Goal: Task Accomplishment & Management: Manage account settings

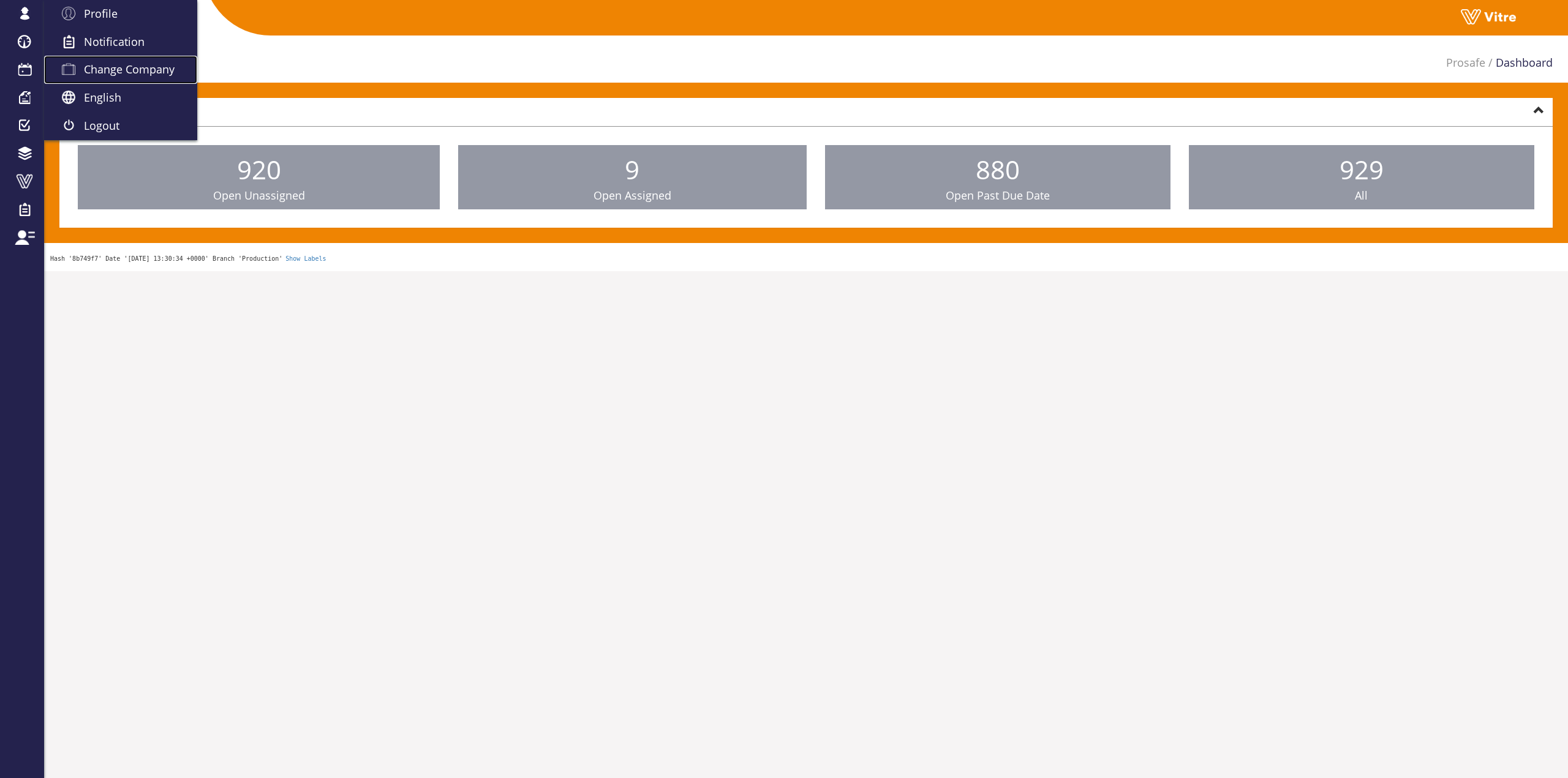
click at [94, 59] on link "Change Company" at bounding box center [120, 69] width 153 height 28
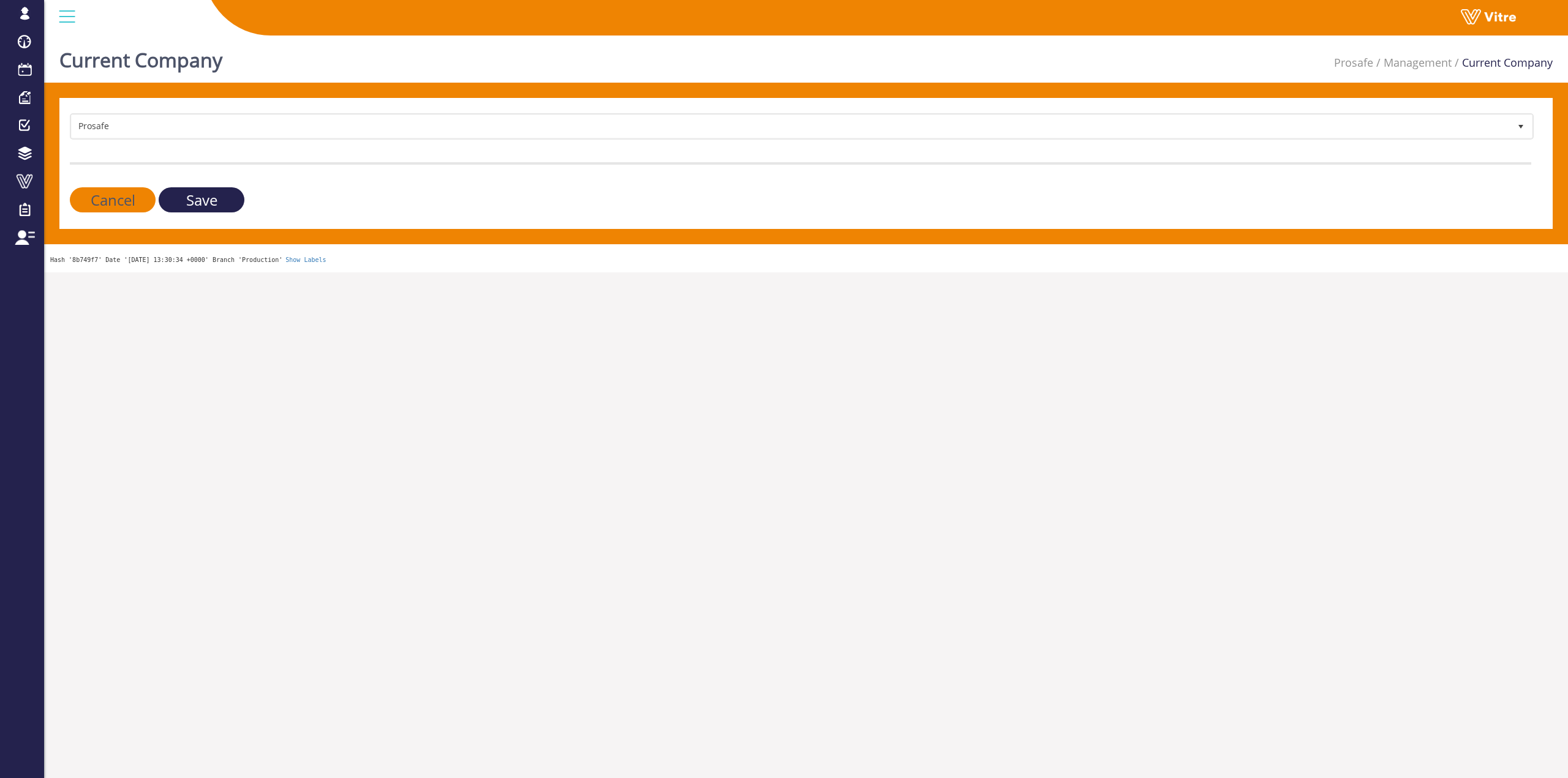
drag, startPoint x: 337, startPoint y: 148, endPoint x: 334, endPoint y: 135, distance: 13.3
click at [337, 147] on form "Prosafe 319 Cancel Save" at bounding box center [801, 162] width 1461 height 99
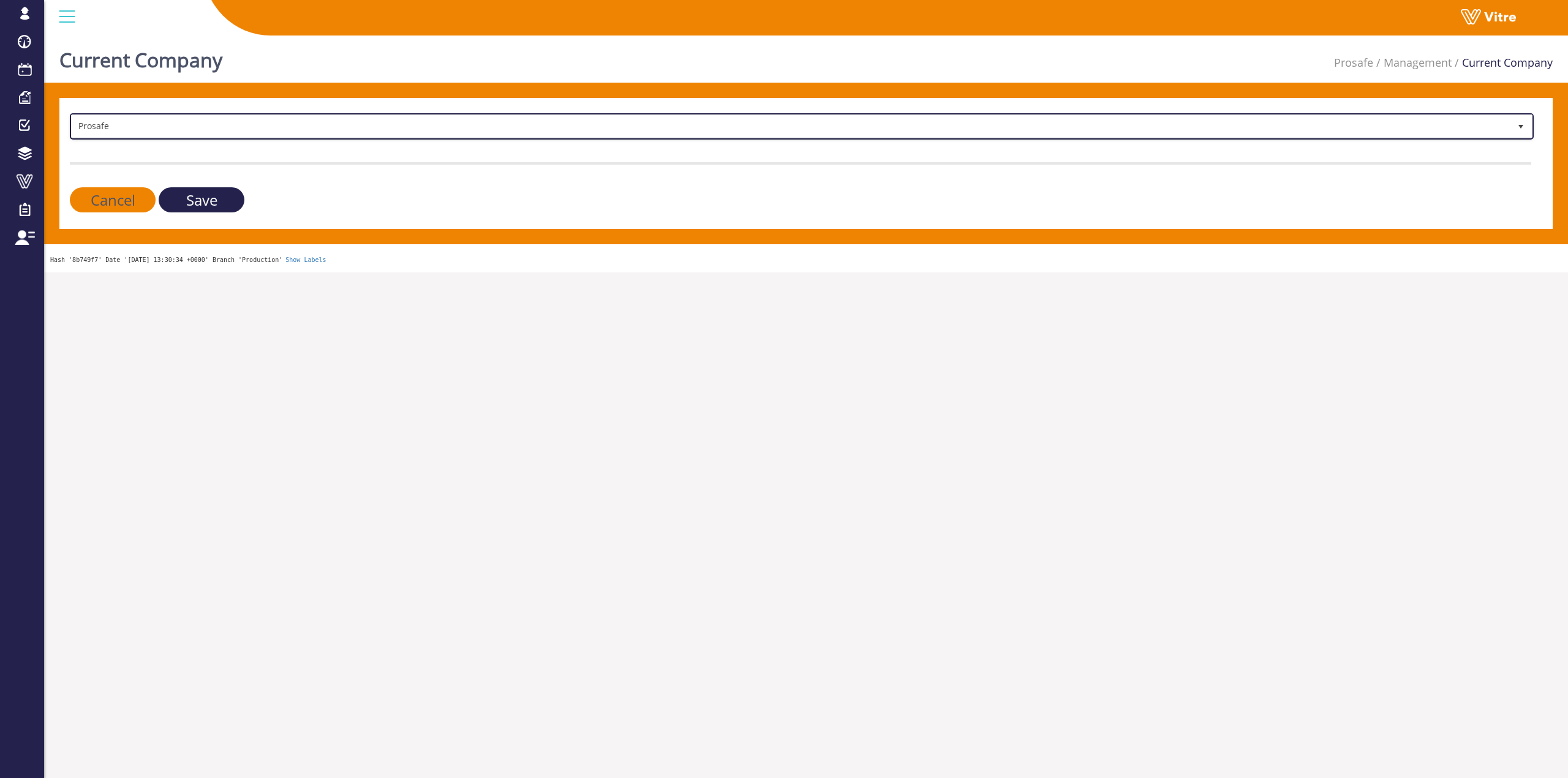
click at [334, 135] on span "Prosafe" at bounding box center [791, 126] width 1439 height 22
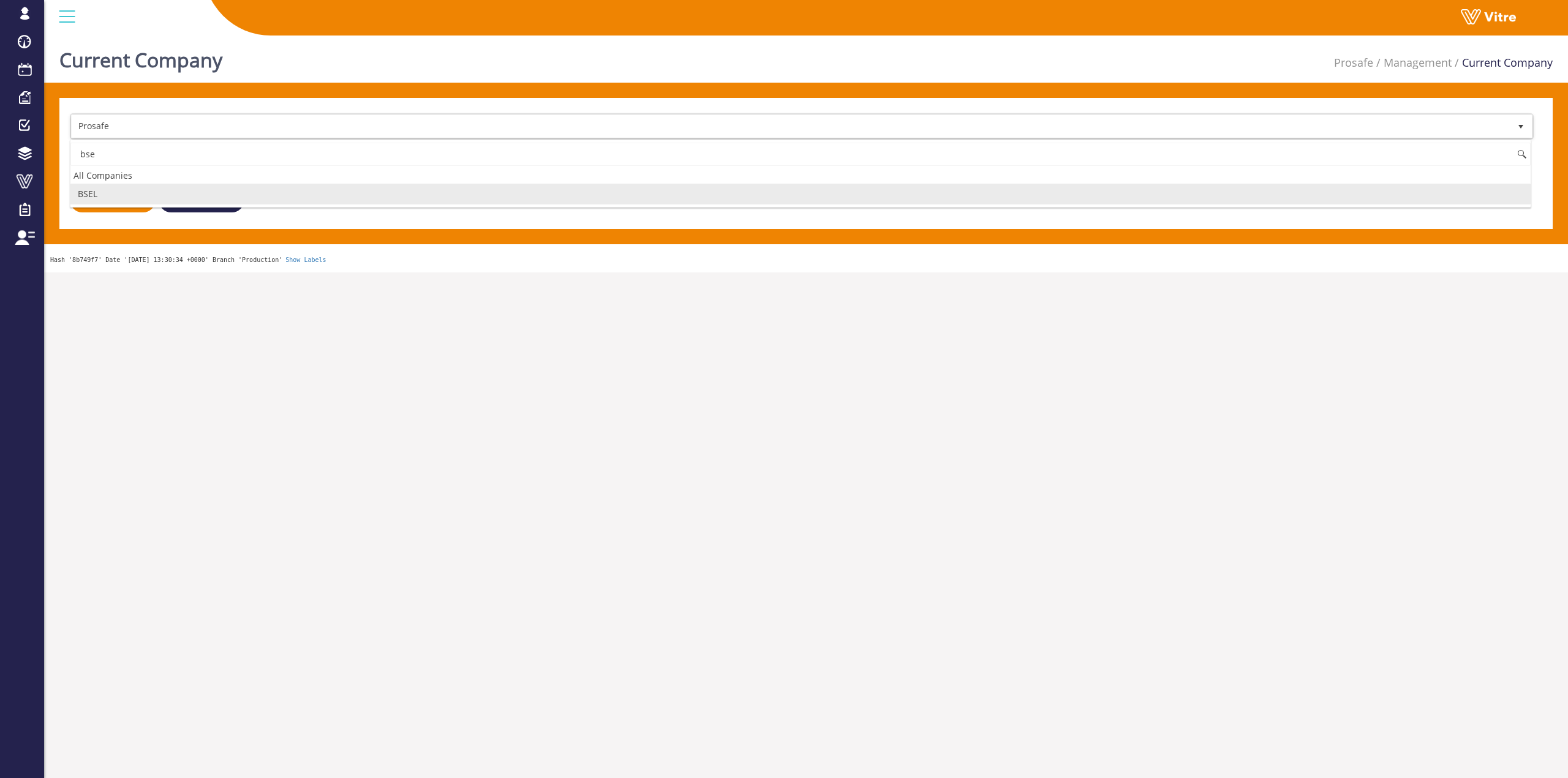
click at [136, 199] on li "BSEL" at bounding box center [800, 194] width 1460 height 21
type input "bse"
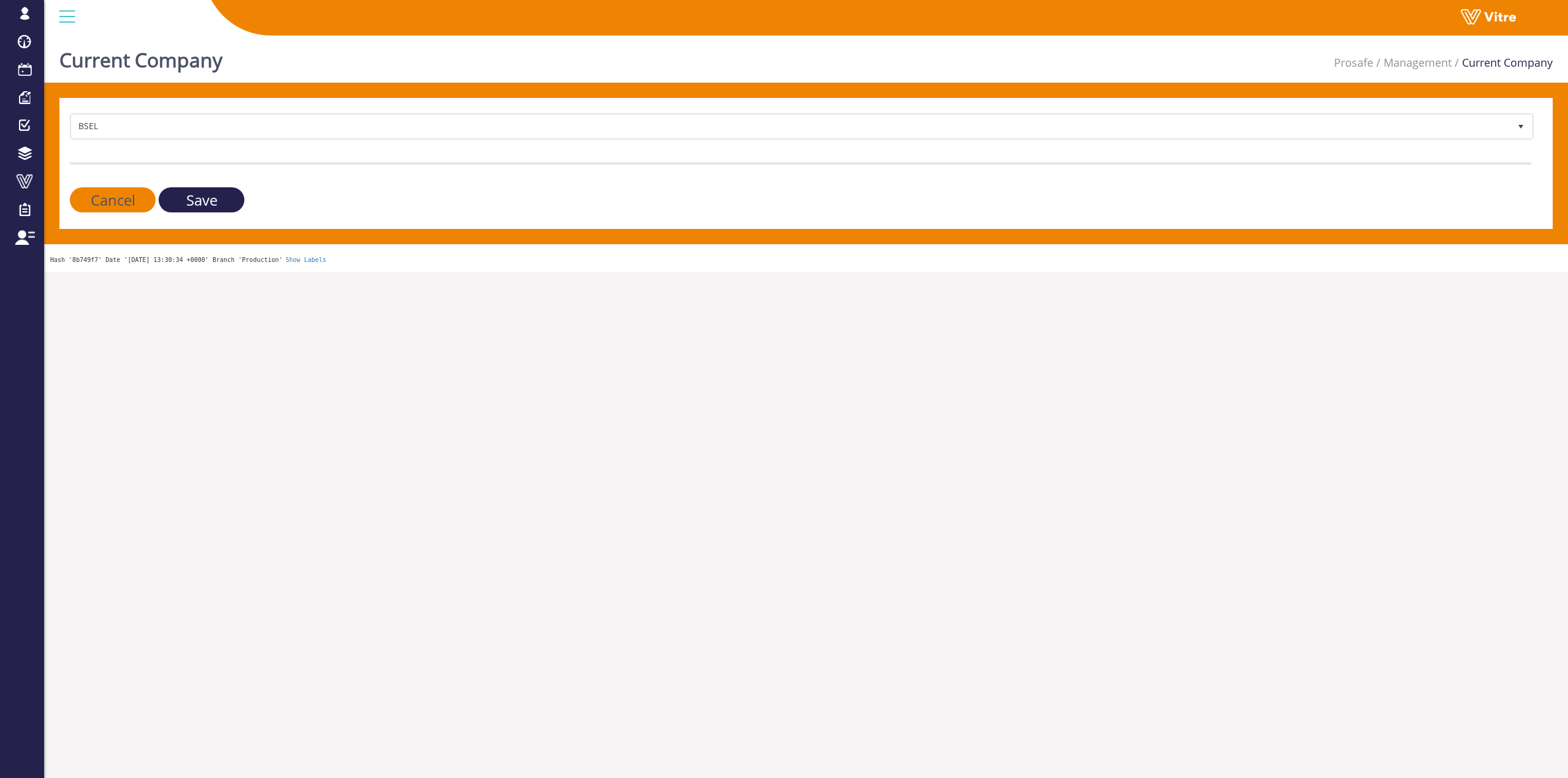
click at [171, 192] on input "Save" at bounding box center [201, 200] width 86 height 26
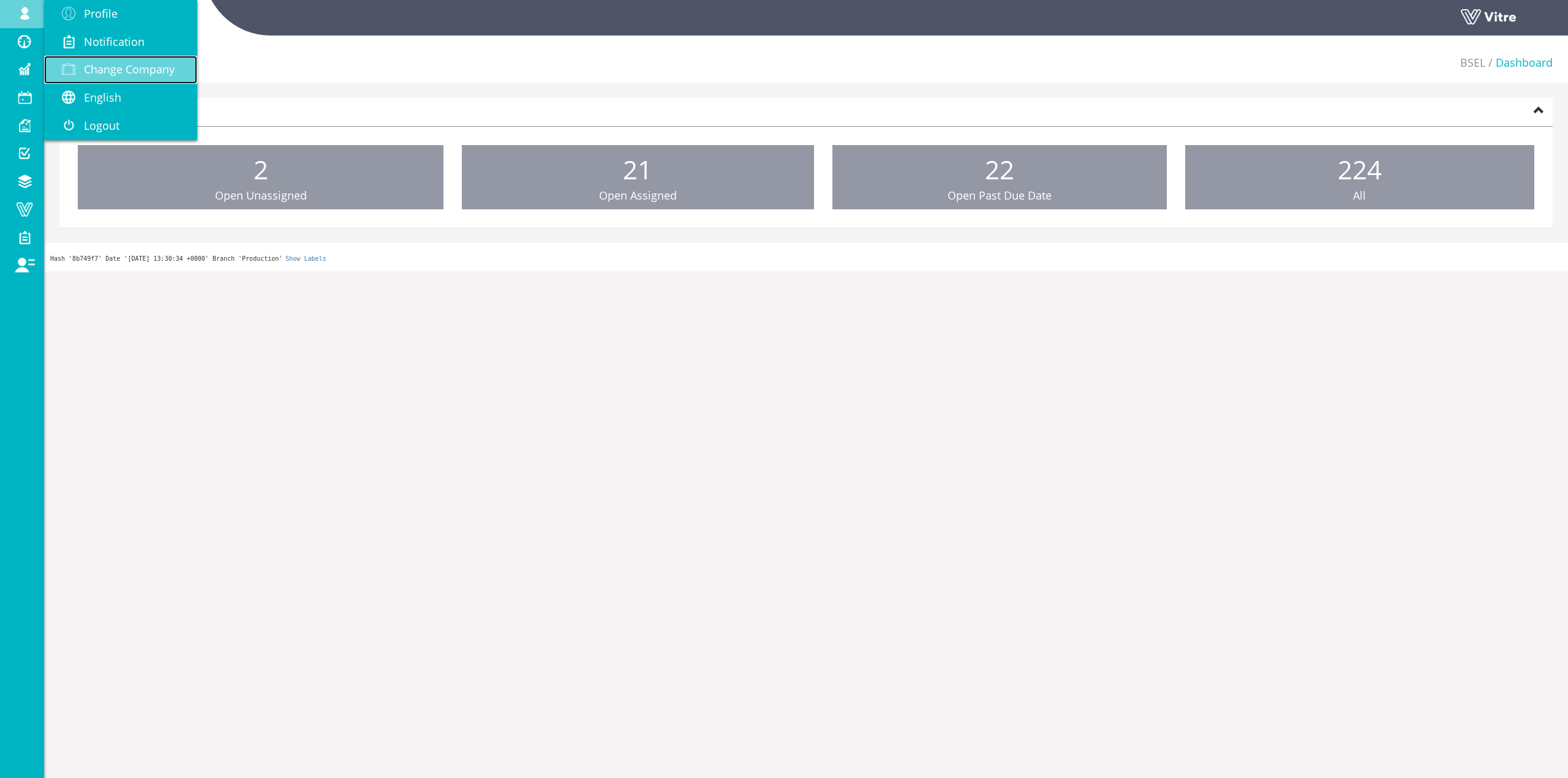
click at [160, 70] on span "Change Company" at bounding box center [129, 69] width 91 height 15
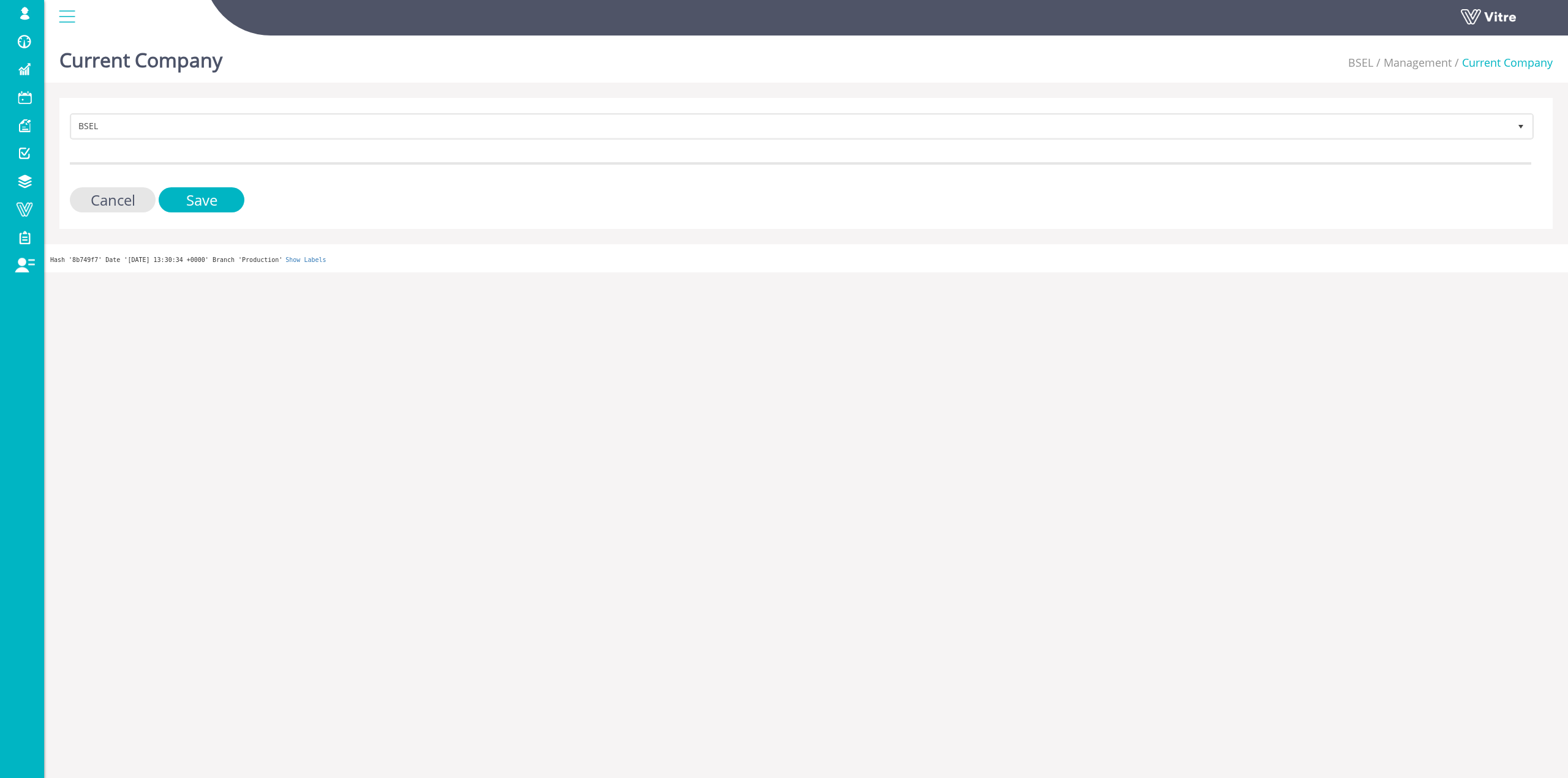
drag, startPoint x: 396, startPoint y: 159, endPoint x: 401, endPoint y: 152, distance: 8.6
click at [396, 158] on form "BSEL 212 Cancel Save" at bounding box center [801, 162] width 1461 height 99
click at [405, 148] on form "BSEL 212 Cancel Save" at bounding box center [801, 162] width 1461 height 99
click at [407, 145] on form "BSEL 212 Cancel Save" at bounding box center [801, 162] width 1461 height 99
click at [410, 143] on form "BSEL 212 Cancel Save" at bounding box center [801, 162] width 1461 height 99
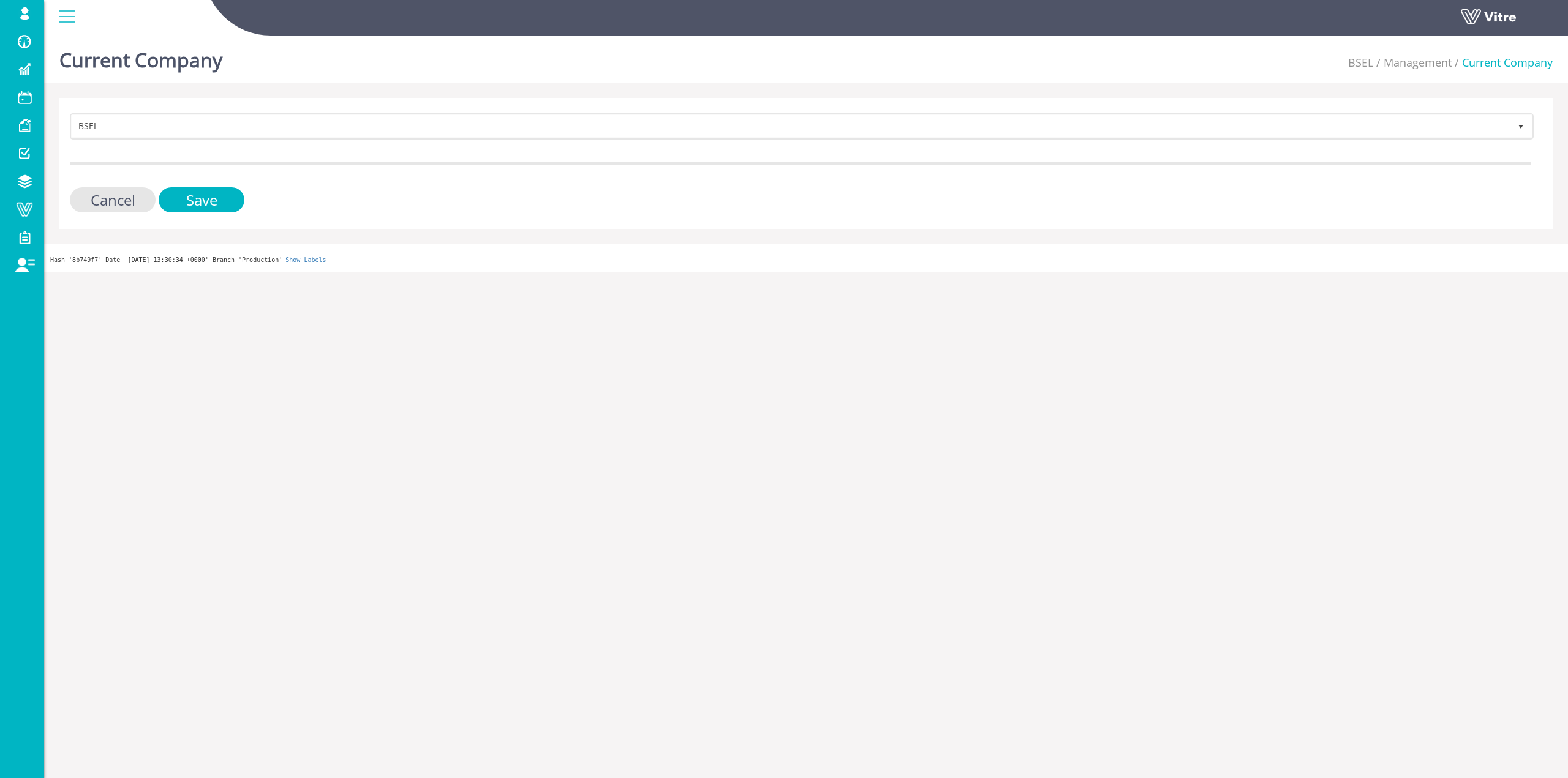
click at [412, 141] on form "BSEL 212 Cancel Save" at bounding box center [801, 162] width 1461 height 99
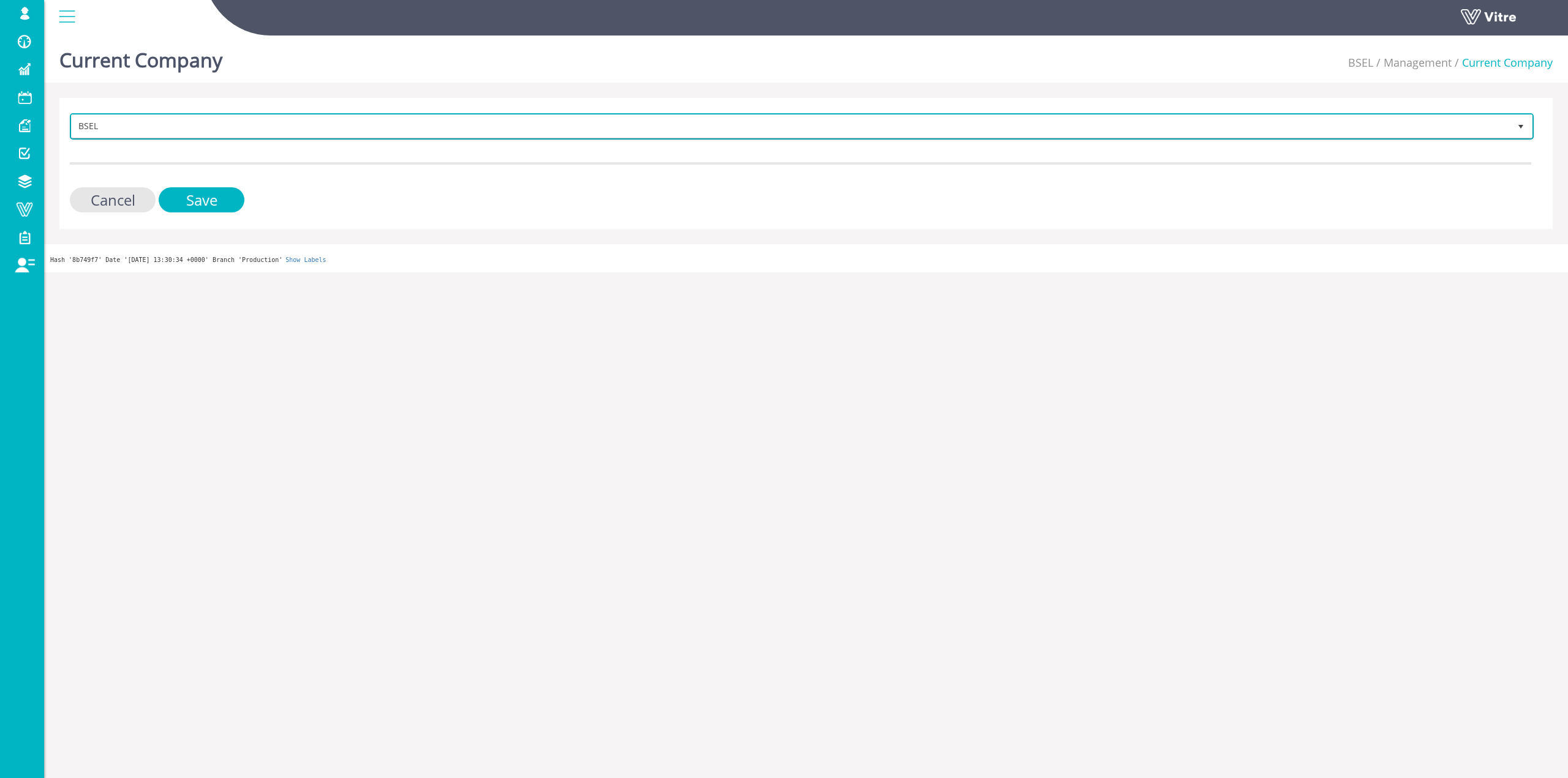
click at [417, 135] on span "BSEL" at bounding box center [791, 126] width 1439 height 22
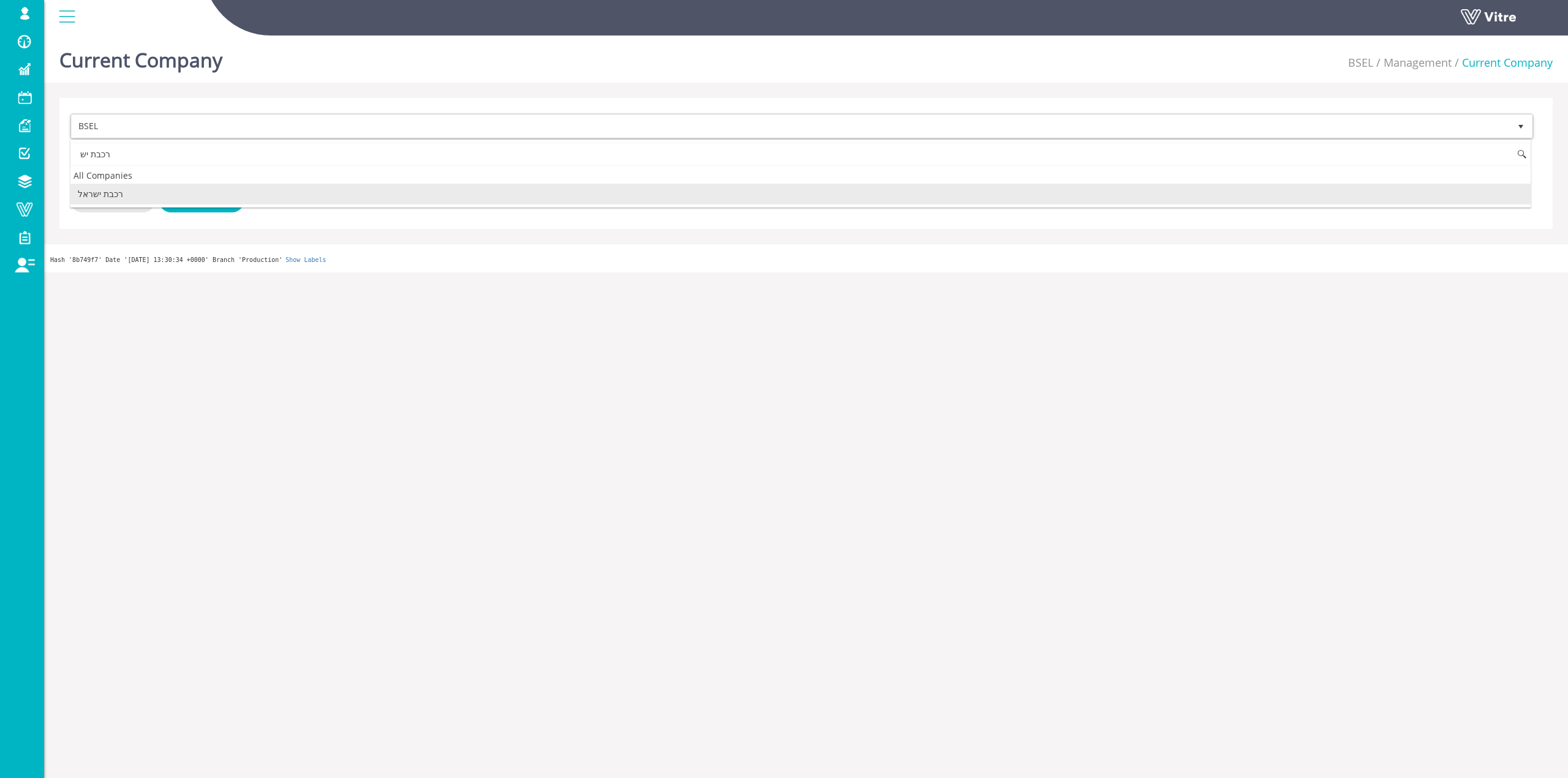
click at [297, 188] on li "רכבת ישראל" at bounding box center [800, 194] width 1460 height 21
type input "רכבת יש"
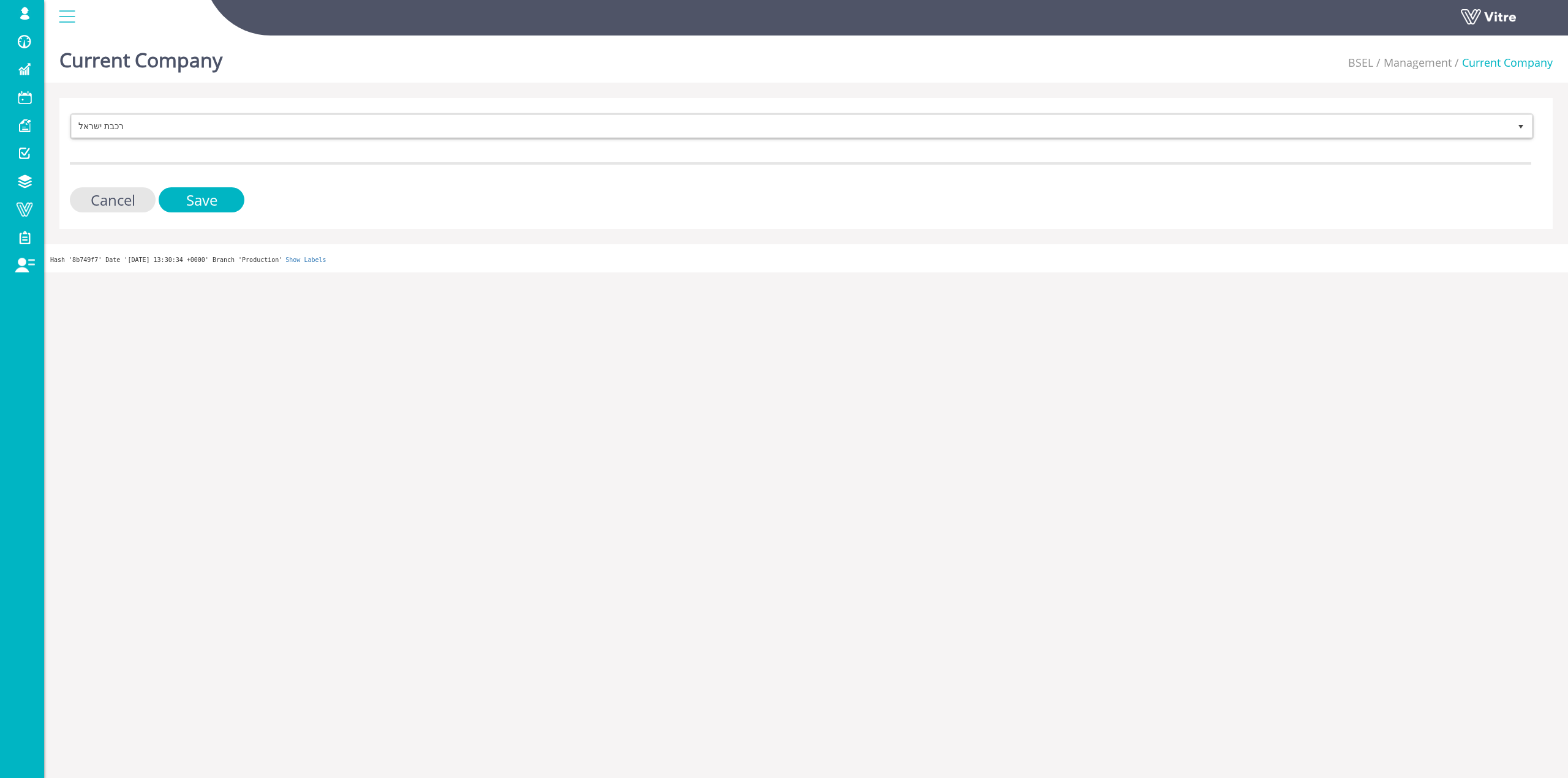
click at [250, 199] on div "Cancel Save" at bounding box center [801, 200] width 1461 height 26
click at [238, 199] on input "Save" at bounding box center [201, 200] width 86 height 26
